Goal: Task Accomplishment & Management: Manage account settings

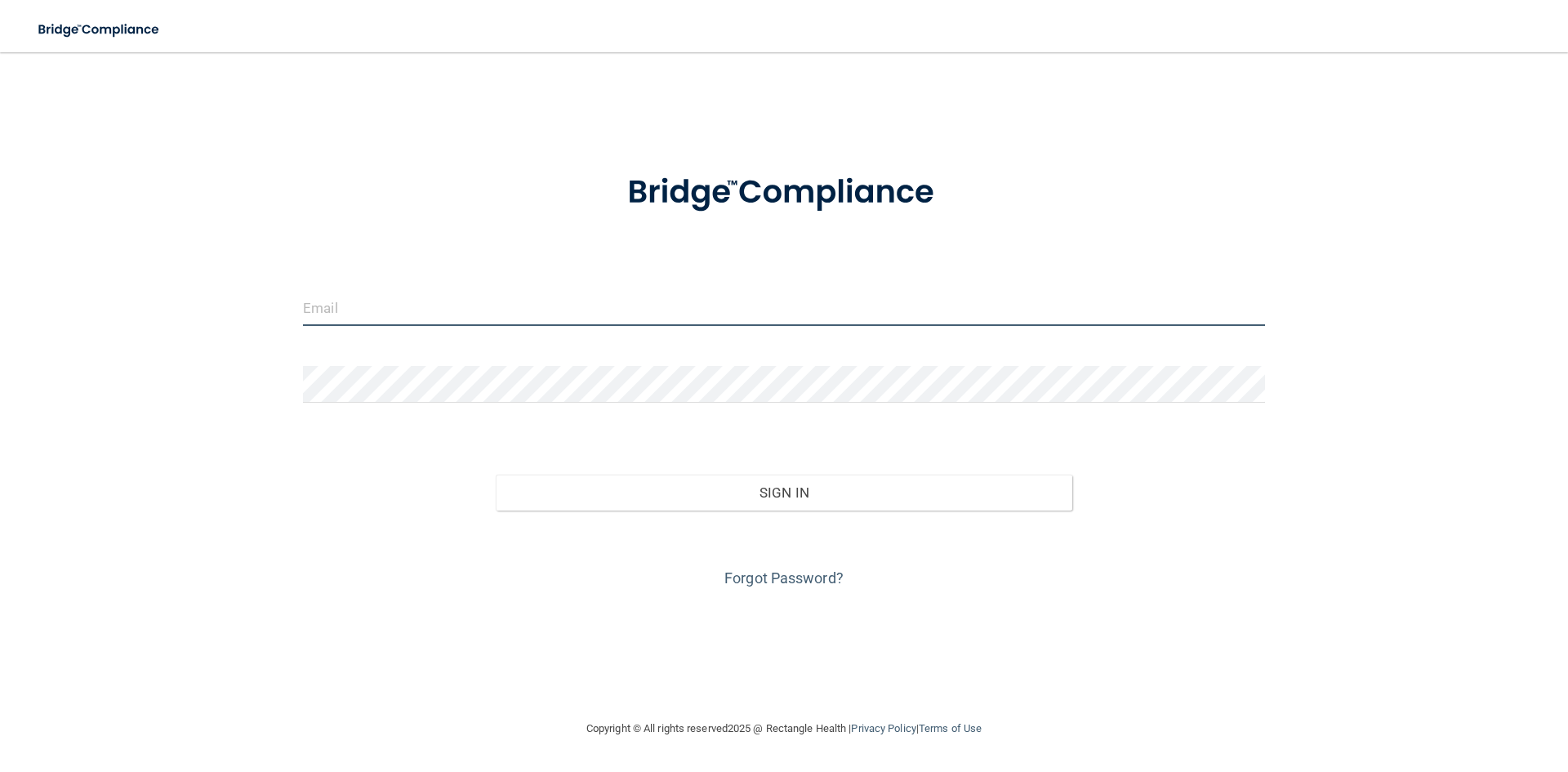
click at [426, 308] on input "email" at bounding box center [783, 308] width 962 height 37
type input "[EMAIL_ADDRESS][DOMAIN_NAME]"
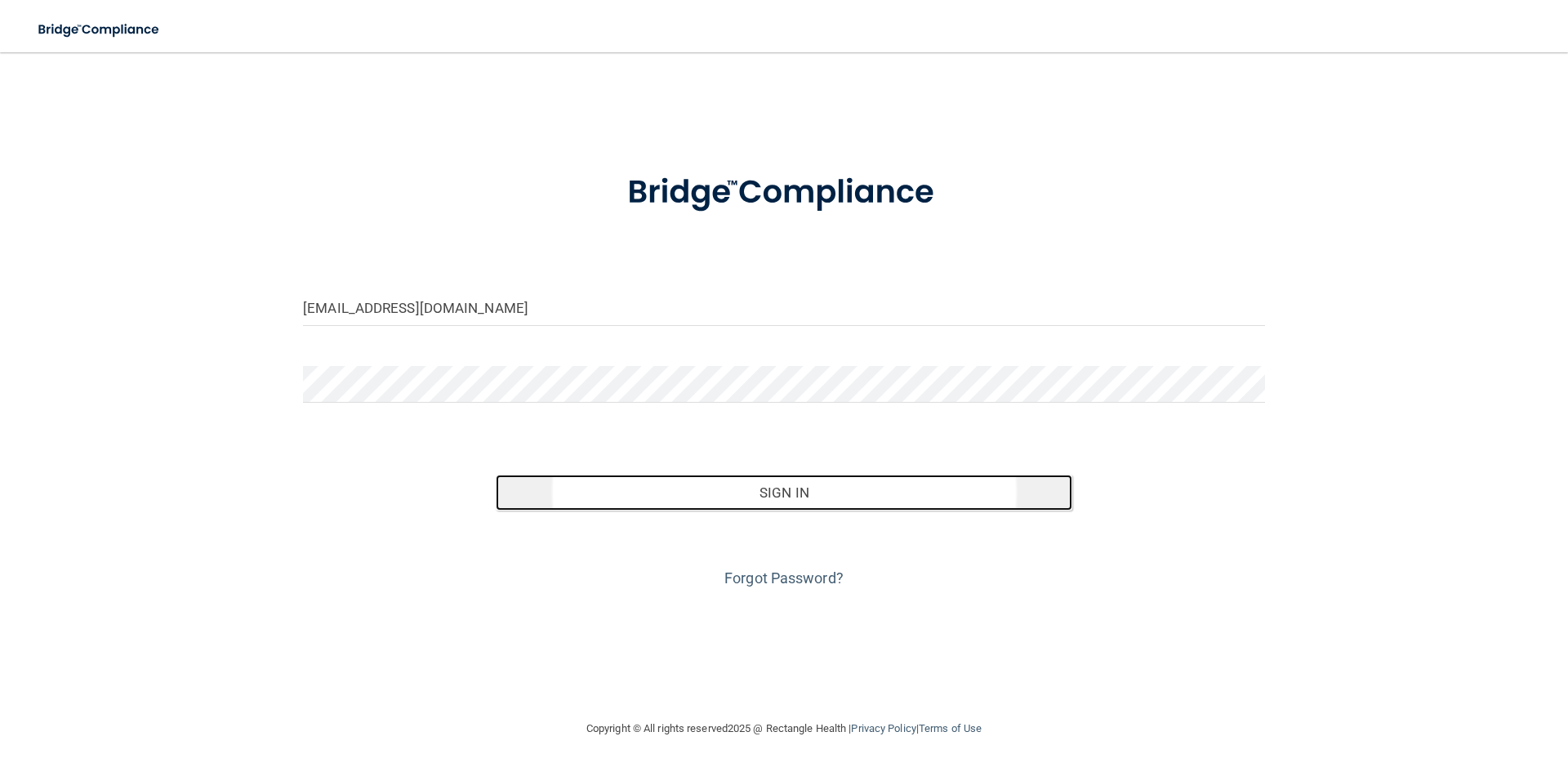
click at [714, 499] on button "Sign In" at bounding box center [784, 492] width 577 height 36
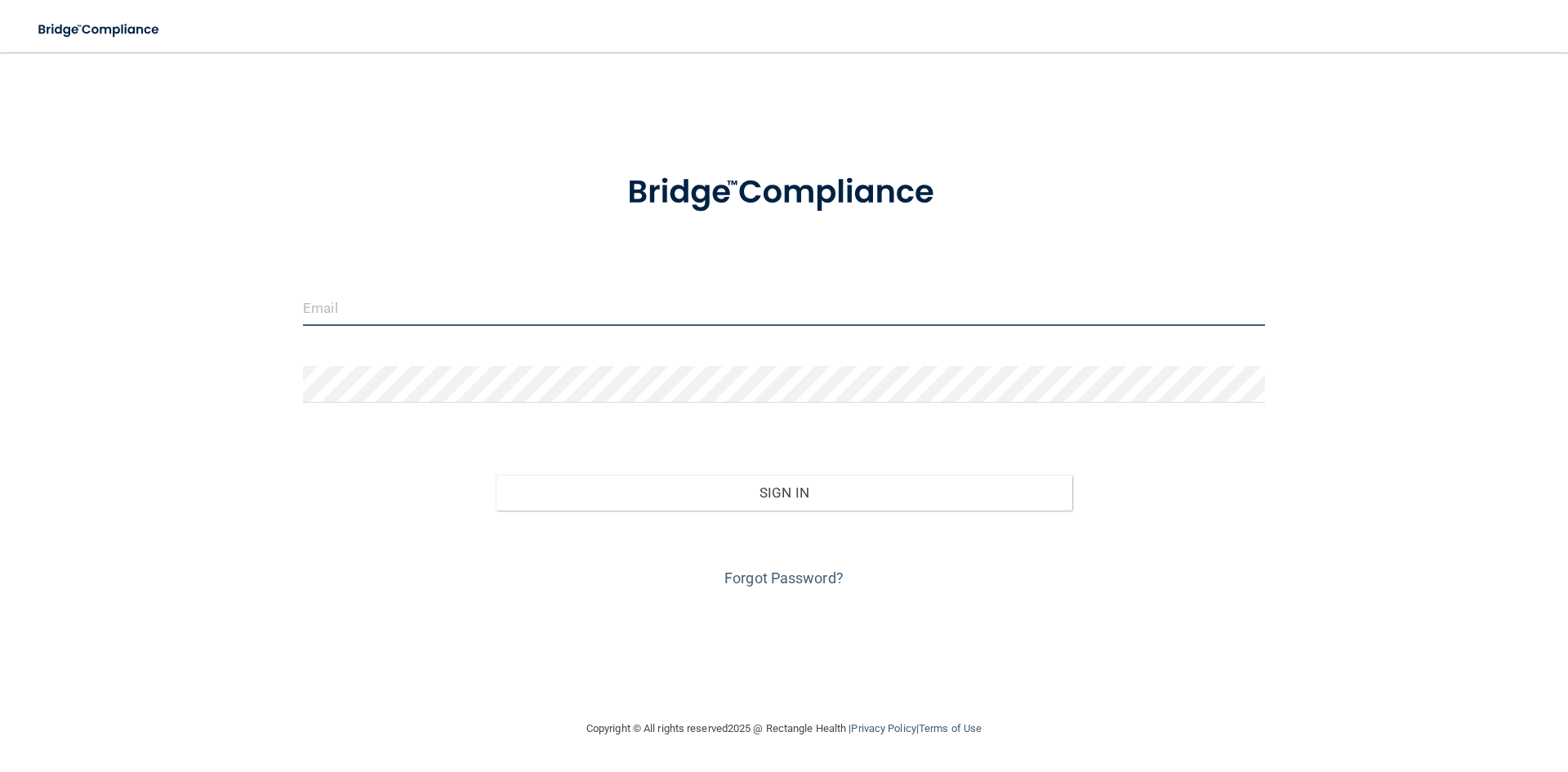
click at [632, 301] on input "email" at bounding box center [783, 308] width 962 height 37
type input "[EMAIL_ADDRESS][DOMAIN_NAME]"
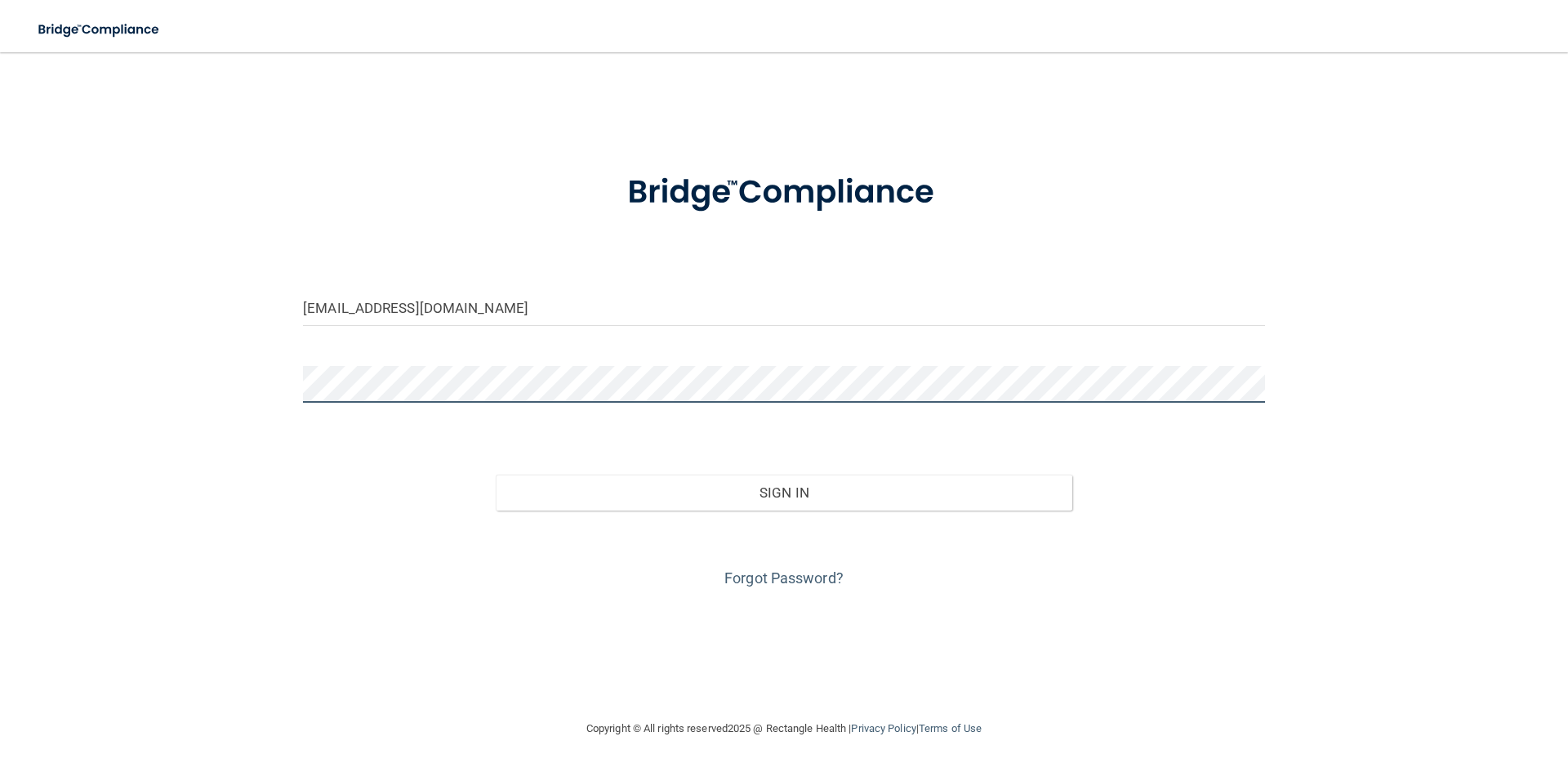
click at [255, 390] on div "[EMAIL_ADDRESS][DOMAIN_NAME] Invalid email/password. You don't have permission …" at bounding box center [784, 386] width 1503 height 634
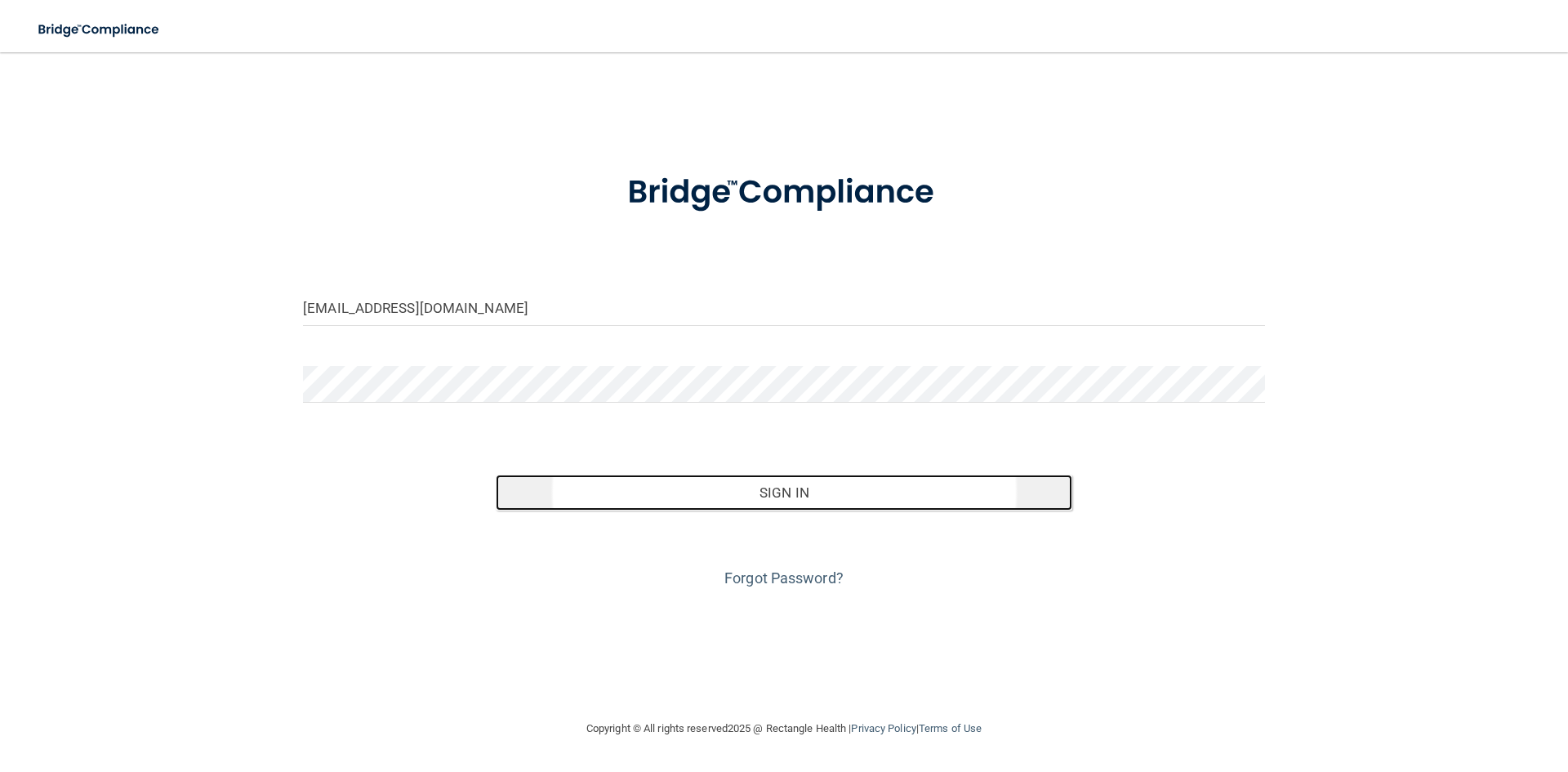
click at [668, 497] on button "Sign In" at bounding box center [784, 492] width 577 height 36
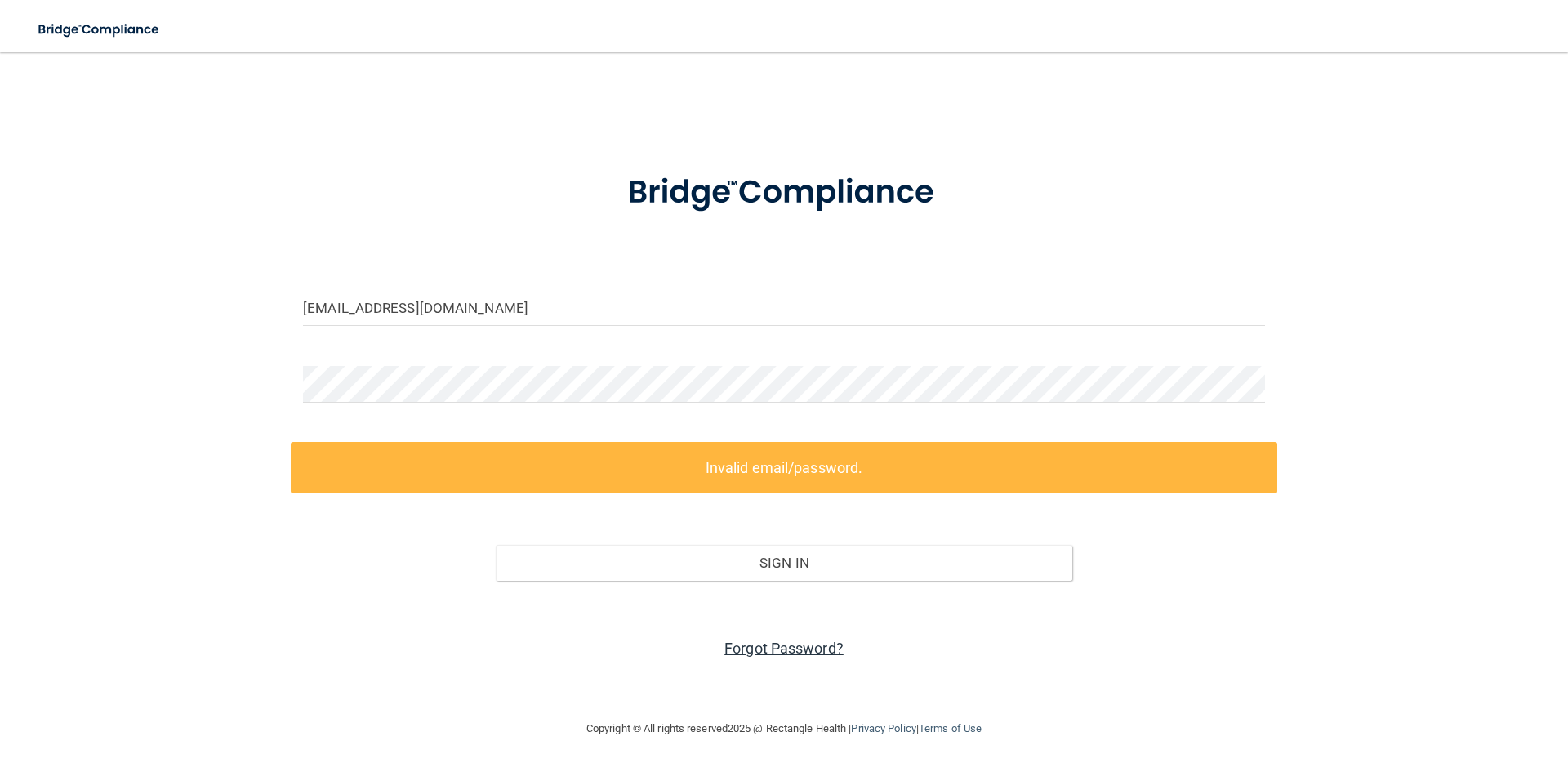
click at [772, 643] on link "Forgot Password?" at bounding box center [783, 648] width 119 height 17
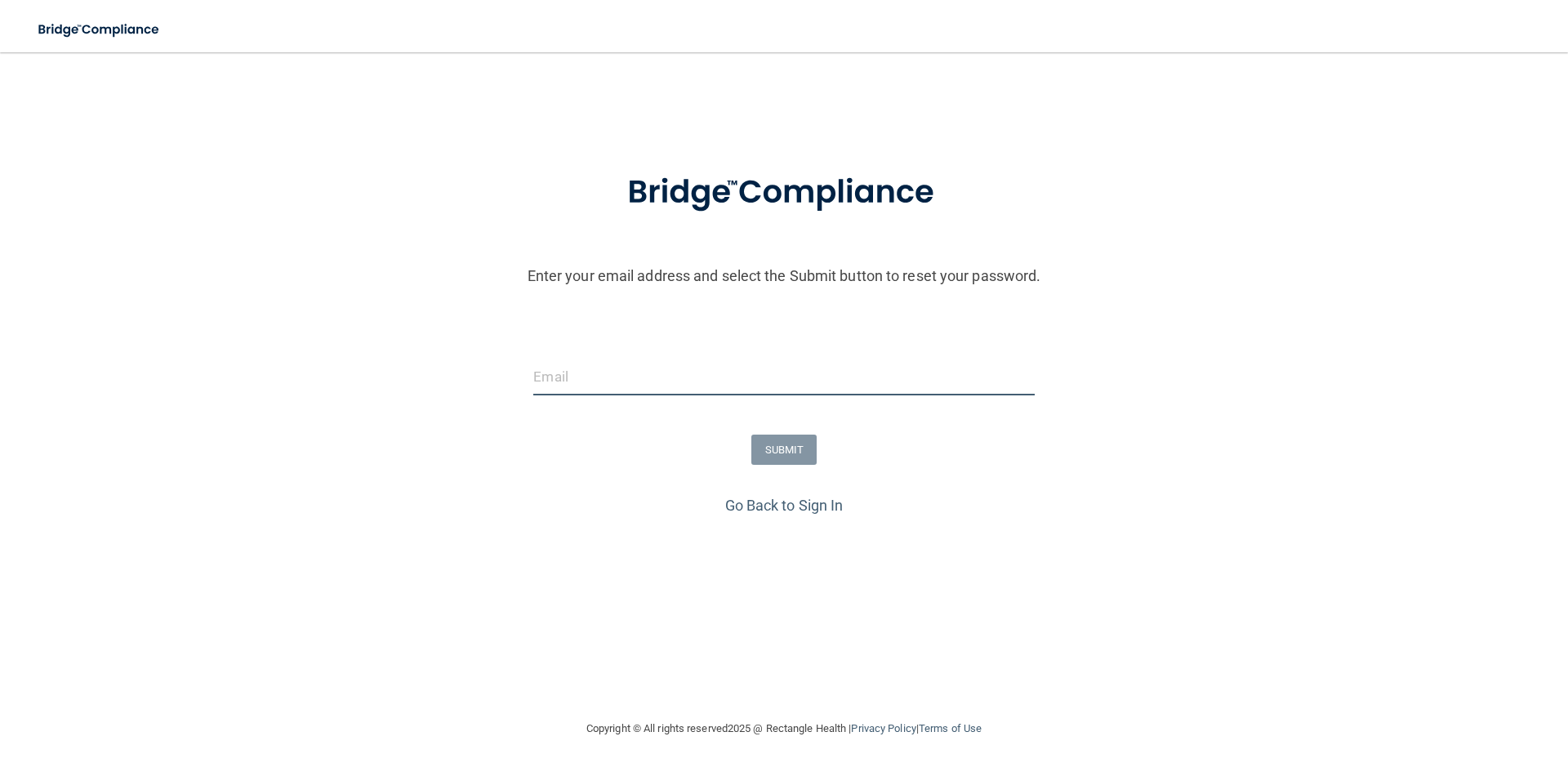
click at [633, 386] on input "email" at bounding box center [783, 377] width 501 height 37
type input "[EMAIL_ADDRESS][DOMAIN_NAME]"
click at [767, 451] on button "SUBMIT" at bounding box center [784, 450] width 66 height 30
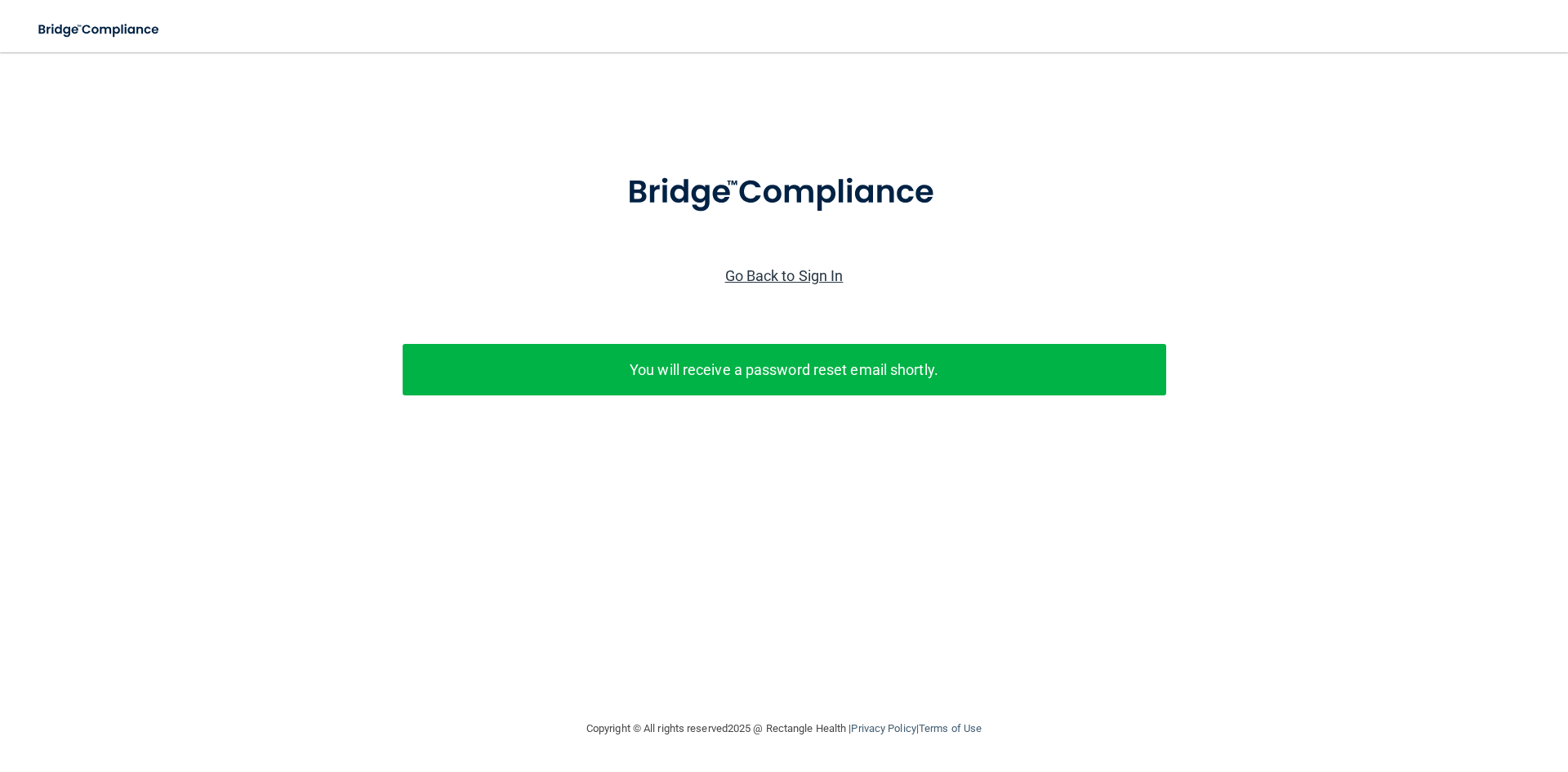
click at [796, 275] on link "Go Back to Sign In" at bounding box center [784, 275] width 119 height 17
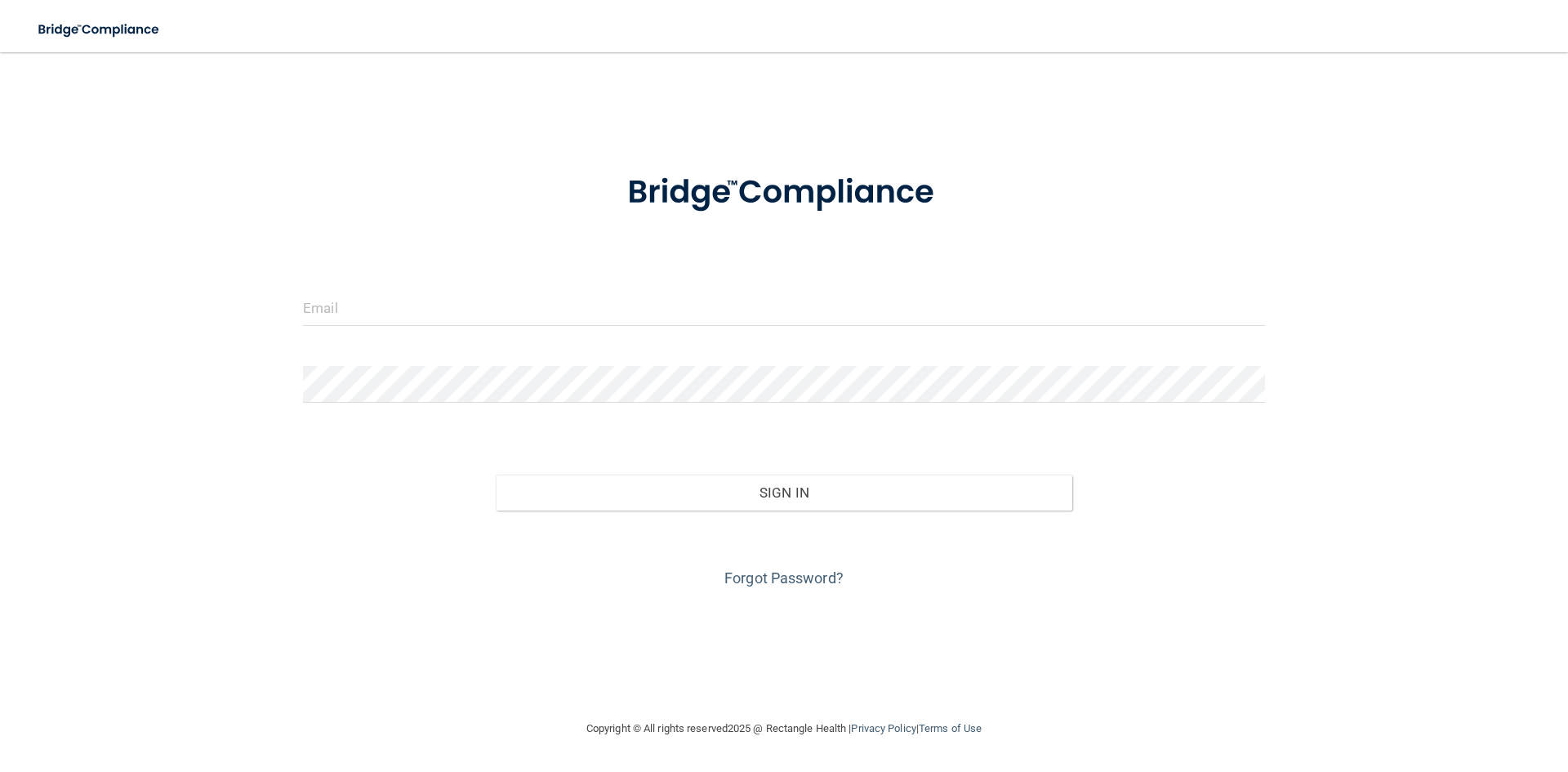
click at [449, 286] on form "Invalid email/password. You don't have permission to access that page. Sign In …" at bounding box center [783, 371] width 962 height 441
click at [444, 314] on input "email" at bounding box center [783, 308] width 962 height 37
type input "[EMAIL_ADDRESS][DOMAIN_NAME]"
click at [475, 412] on div at bounding box center [783, 391] width 986 height 49
click at [796, 585] on link "Forgot Password?" at bounding box center [783, 577] width 119 height 17
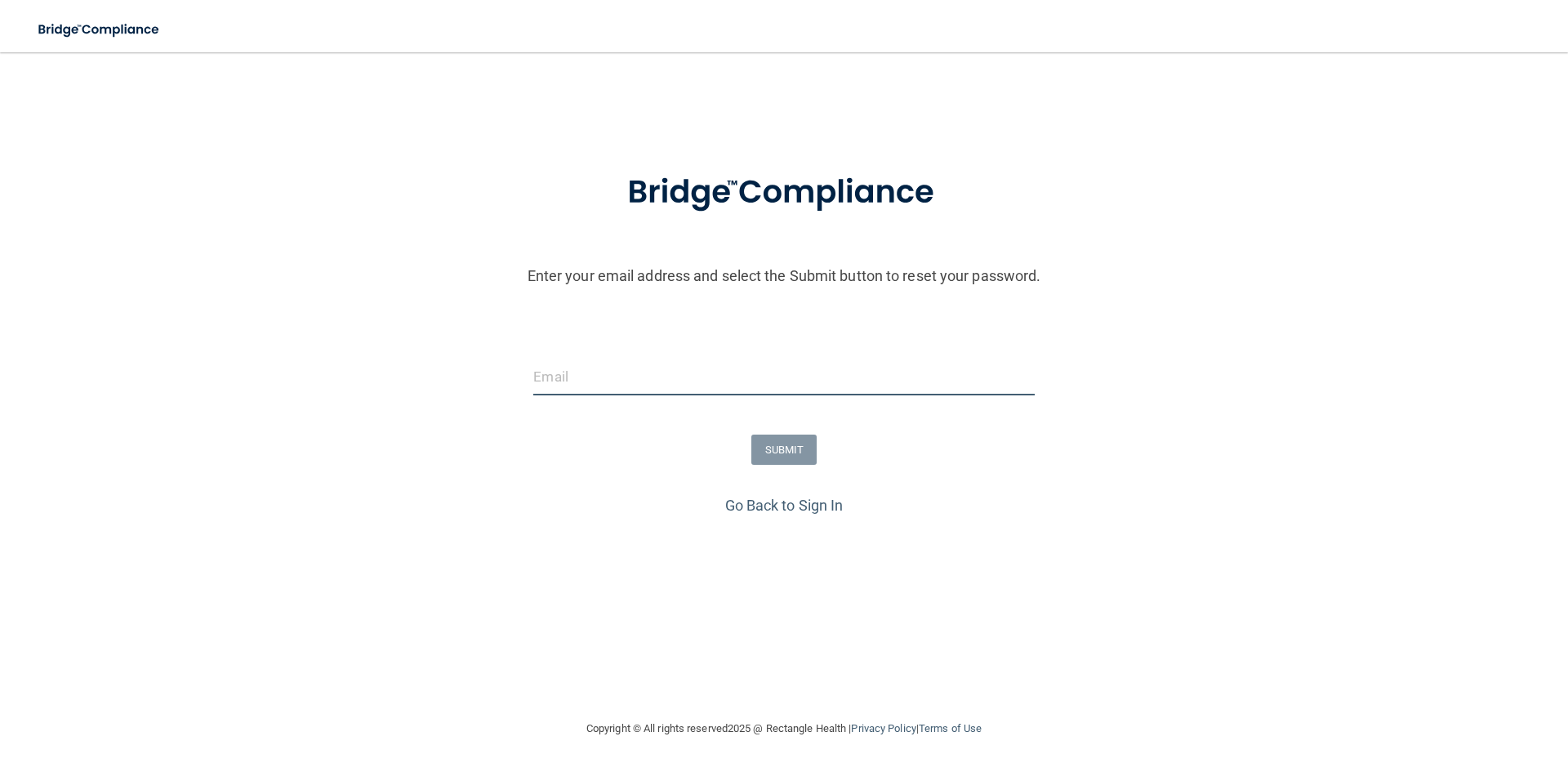
click at [612, 374] on input "email" at bounding box center [783, 377] width 501 height 37
type input "[EMAIL_ADDRESS][DOMAIN_NAME]"
click at [789, 452] on button "SUBMIT" at bounding box center [784, 450] width 66 height 30
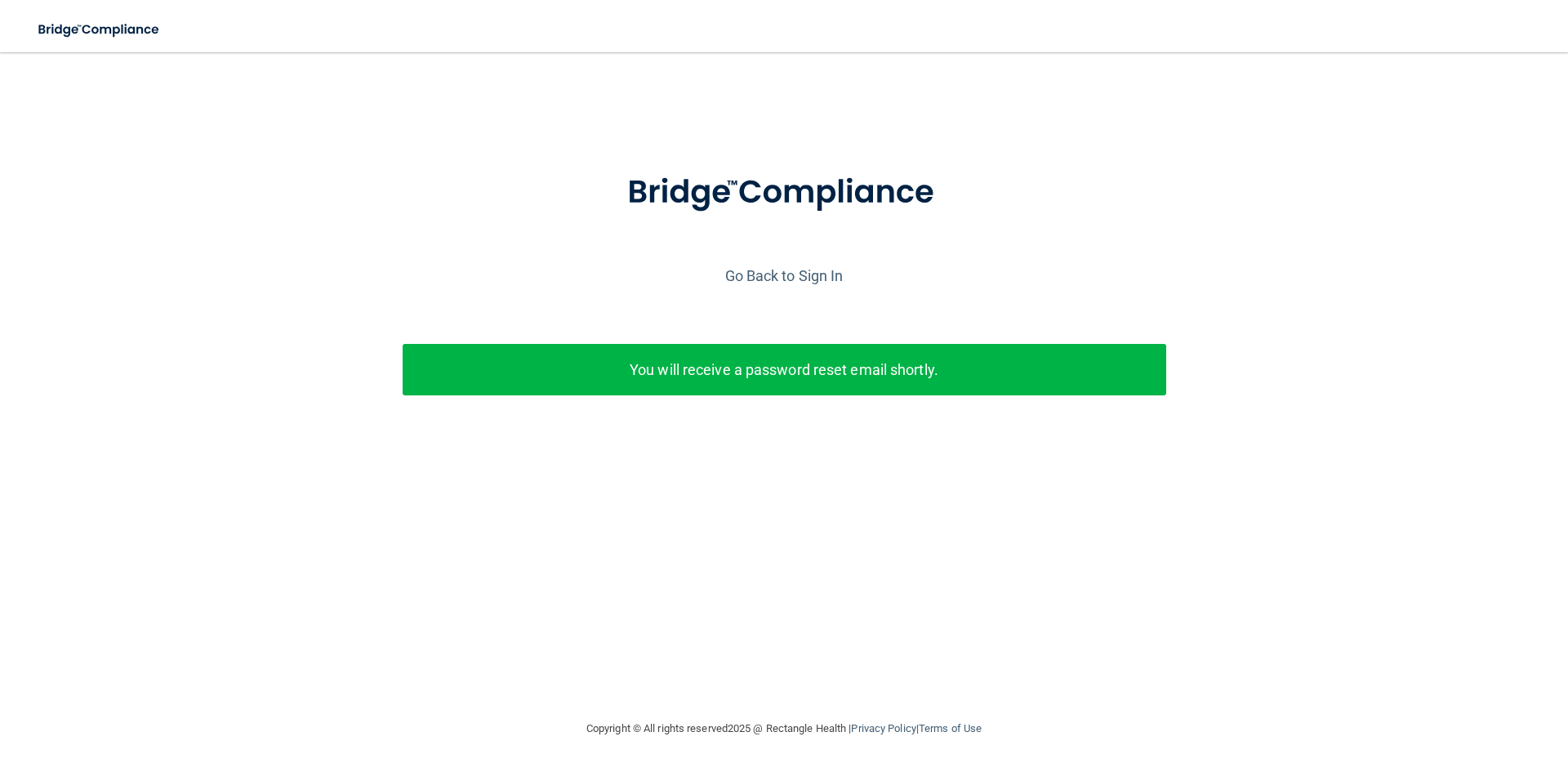
click at [847, 362] on p "You will receive a password reset email shortly." at bounding box center [784, 370] width 739 height 27
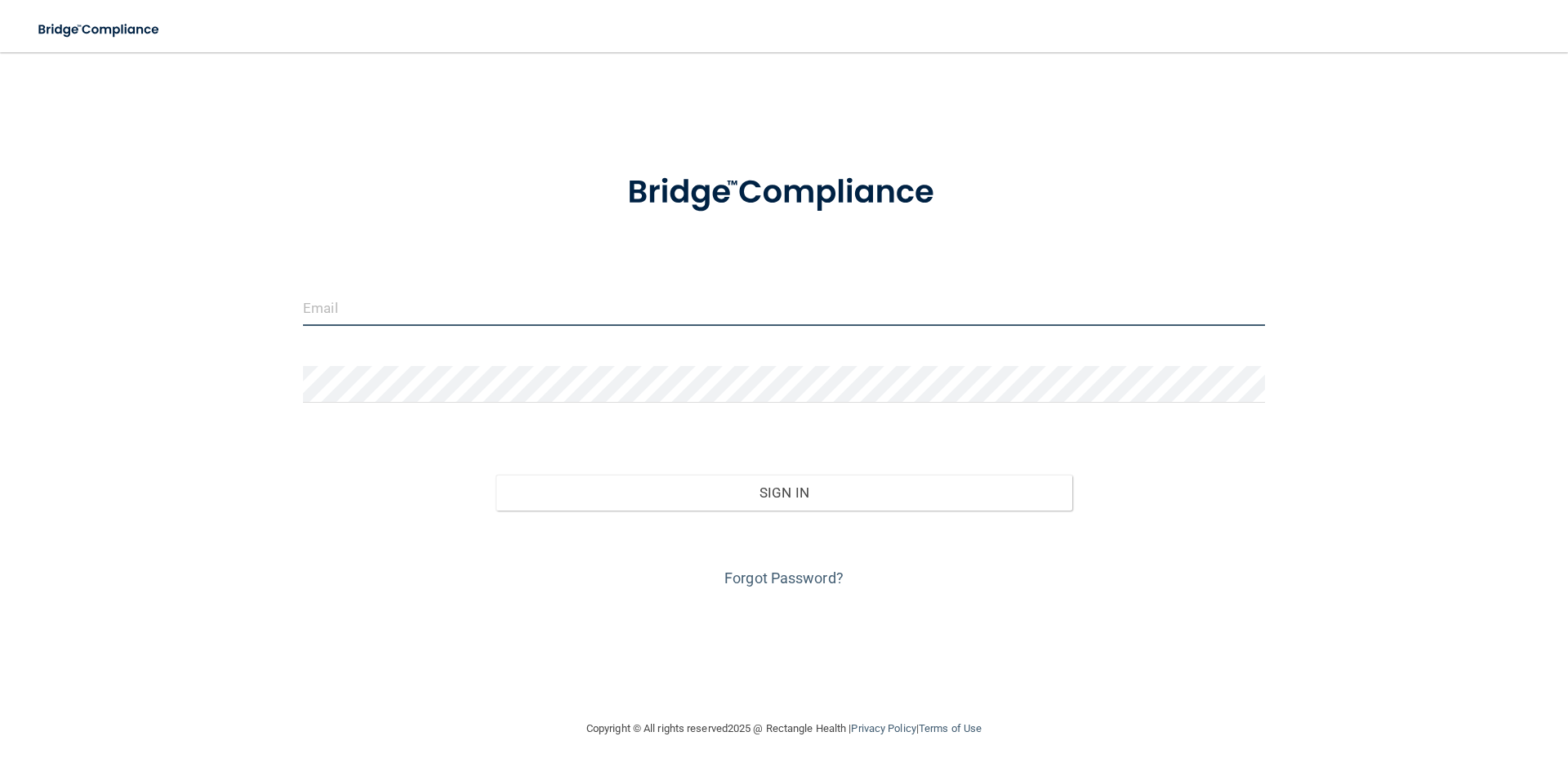
click at [707, 311] on input "email" at bounding box center [783, 308] width 962 height 37
